Goal: Navigation & Orientation: Find specific page/section

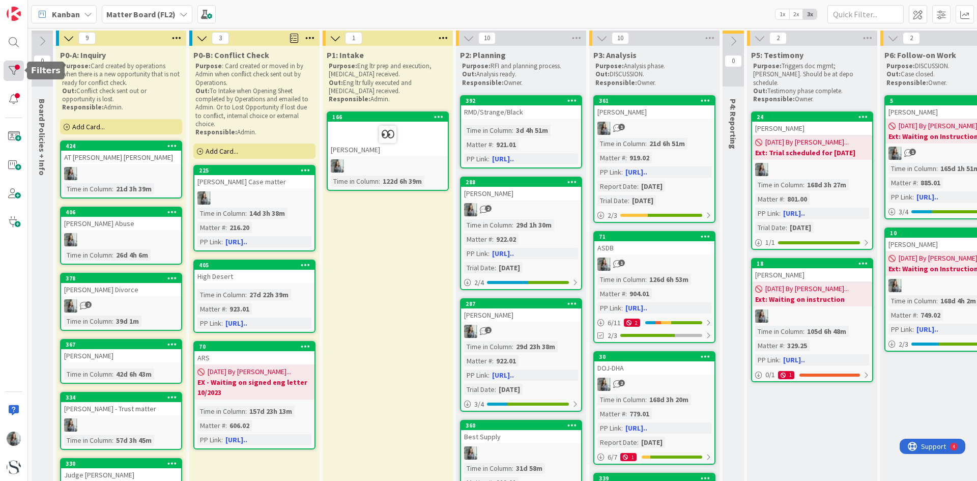
click at [11, 74] on div at bounding box center [14, 71] width 20 height 20
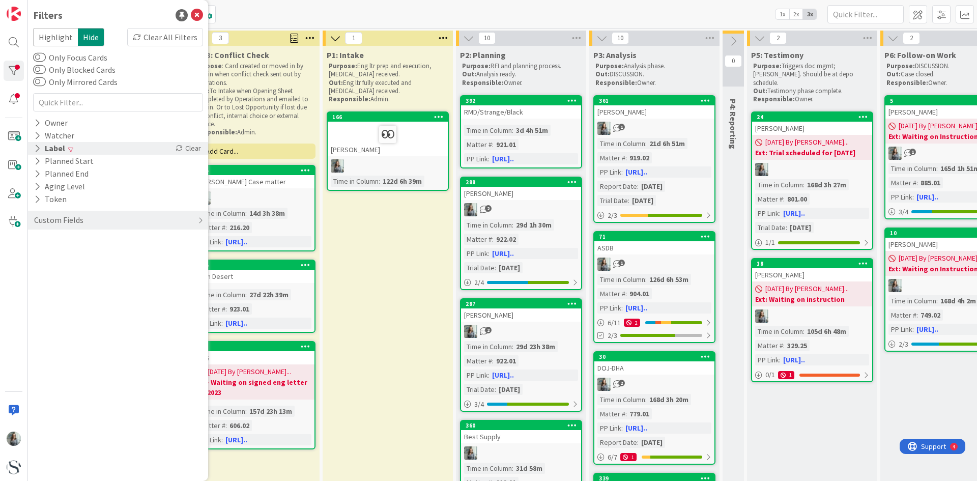
click at [35, 150] on icon at bounding box center [37, 148] width 7 height 9
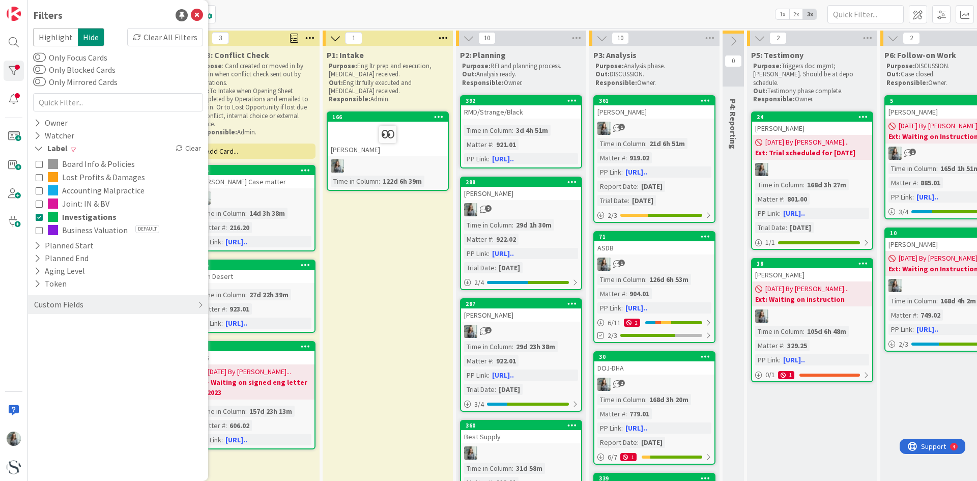
click at [38, 217] on icon at bounding box center [39, 216] width 7 height 7
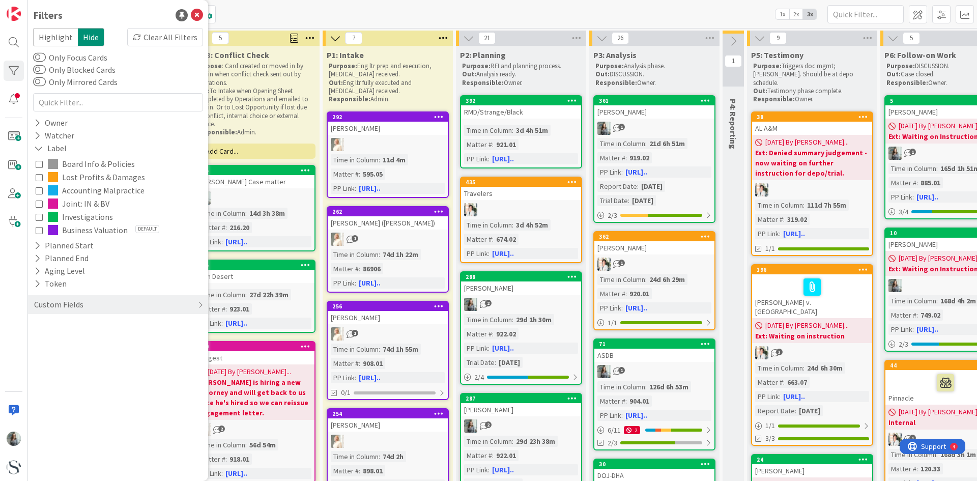
click at [39, 230] on icon at bounding box center [39, 229] width 7 height 7
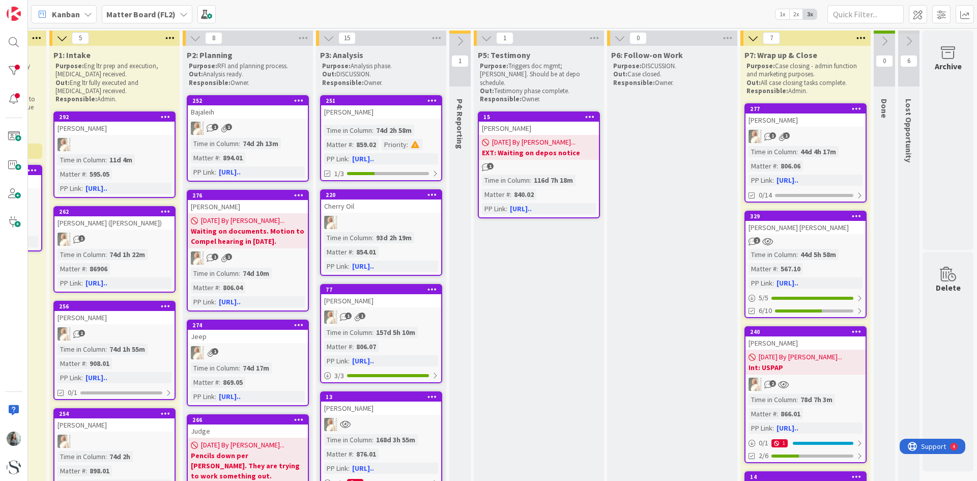
scroll to position [0, 281]
click at [794, 340] on div "Slycord" at bounding box center [806, 342] width 120 height 13
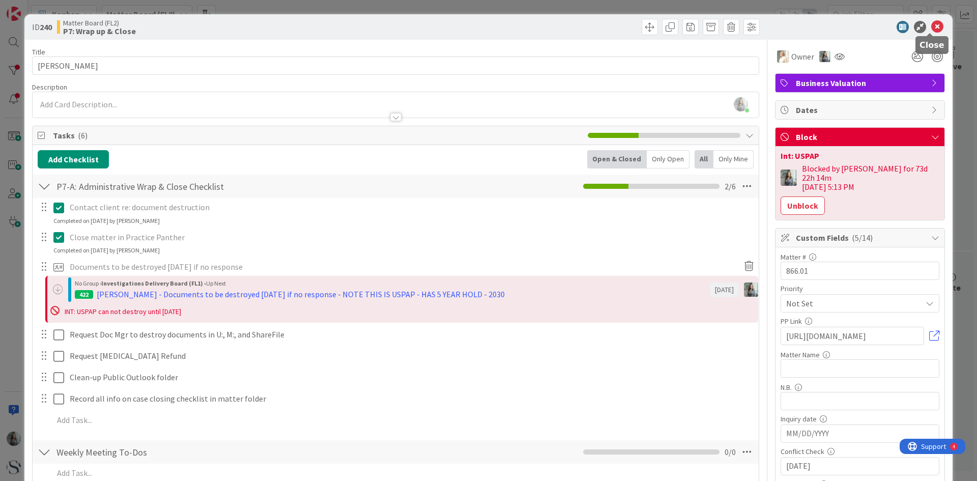
click at [931, 25] on icon at bounding box center [937, 27] width 12 height 12
